Goal: Task Accomplishment & Management: Use online tool/utility

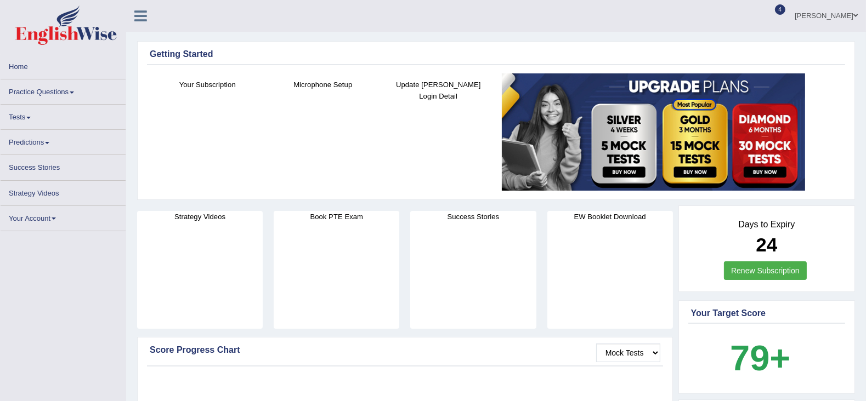
click at [31, 117] on span at bounding box center [28, 118] width 4 height 2
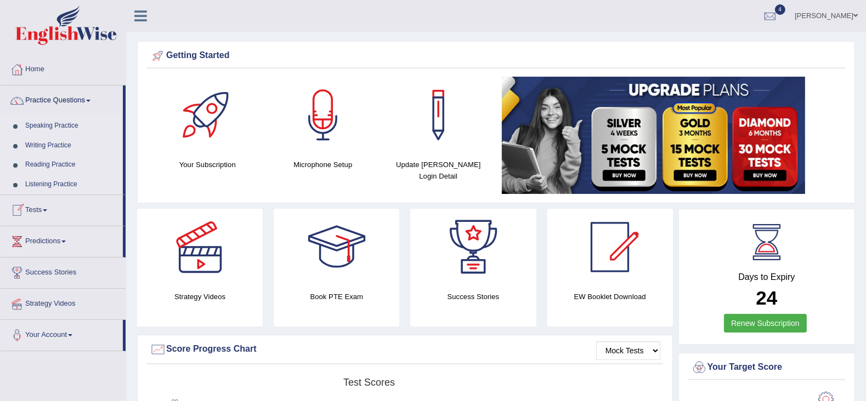
click at [46, 206] on link "Tests" at bounding box center [62, 208] width 122 height 27
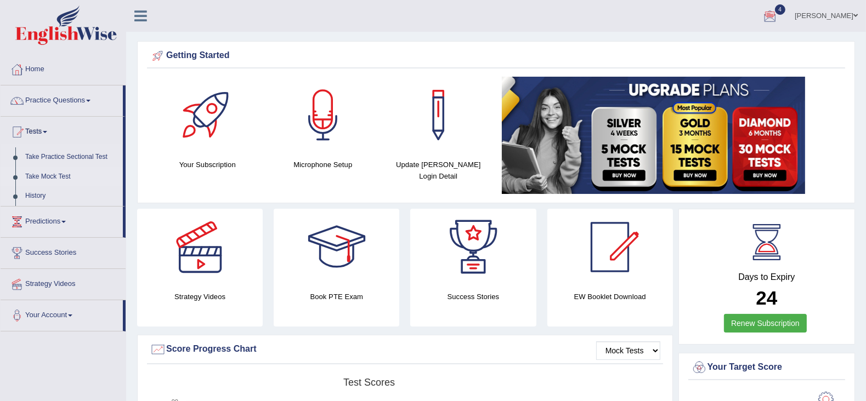
click at [52, 177] on link "Take Mock Test" at bounding box center [71, 177] width 103 height 20
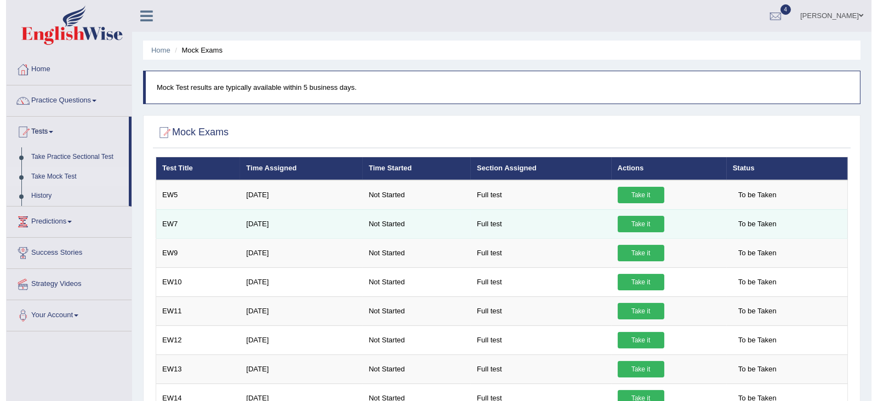
scroll to position [52, 0]
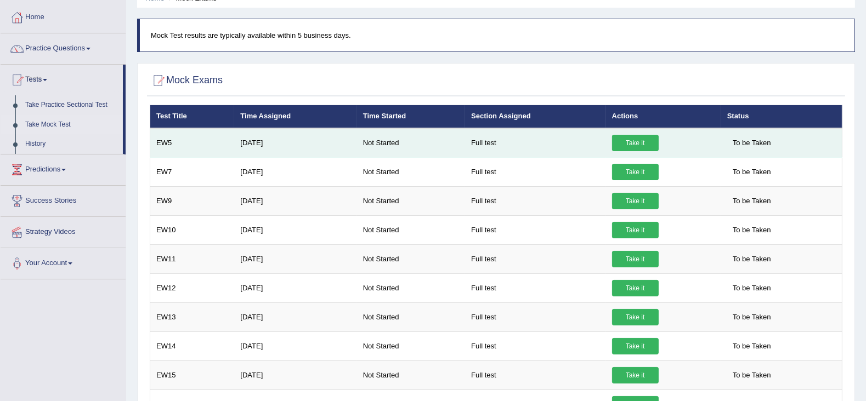
click at [384, 149] on td "Not Started" at bounding box center [411, 143] width 108 height 30
click at [639, 144] on link "Take it" at bounding box center [635, 143] width 47 height 16
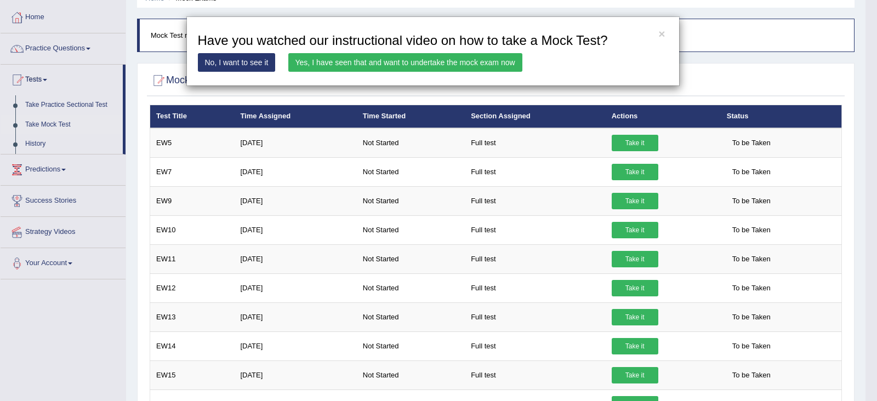
click at [325, 64] on link "Yes, I have seen that and want to undertake the mock exam now" at bounding box center [405, 62] width 234 height 19
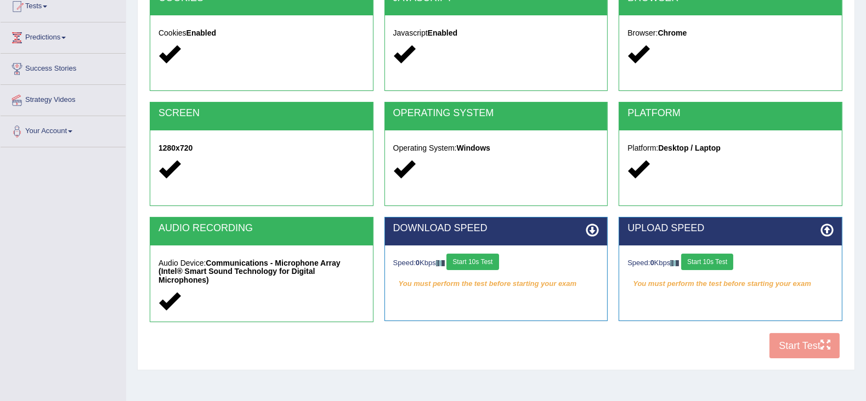
scroll to position [127, 0]
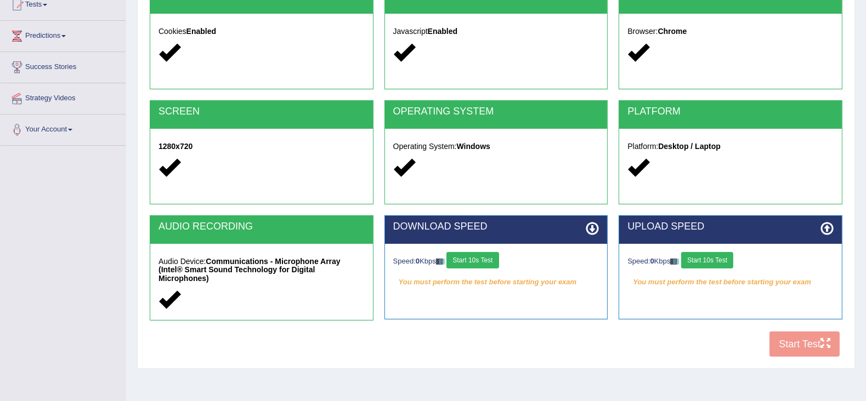
click at [472, 259] on button "Start 10s Test" at bounding box center [472, 260] width 52 height 16
click at [712, 258] on button "Start 10s Test" at bounding box center [707, 260] width 52 height 16
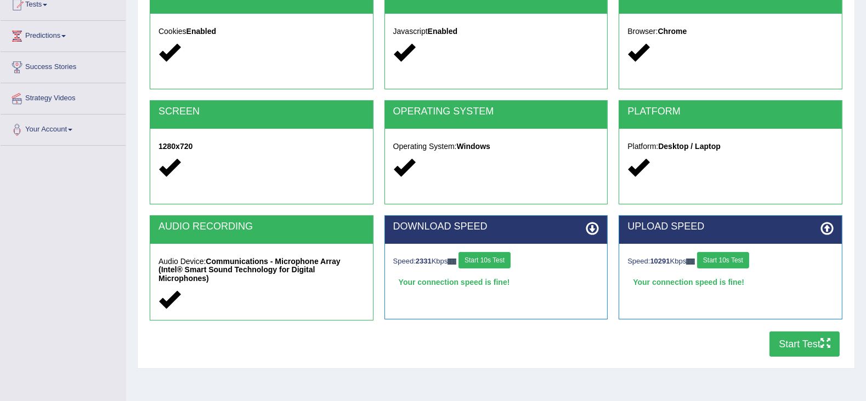
click at [806, 339] on button "Start Test" at bounding box center [804, 344] width 70 height 25
